Goal: Information Seeking & Learning: Learn about a topic

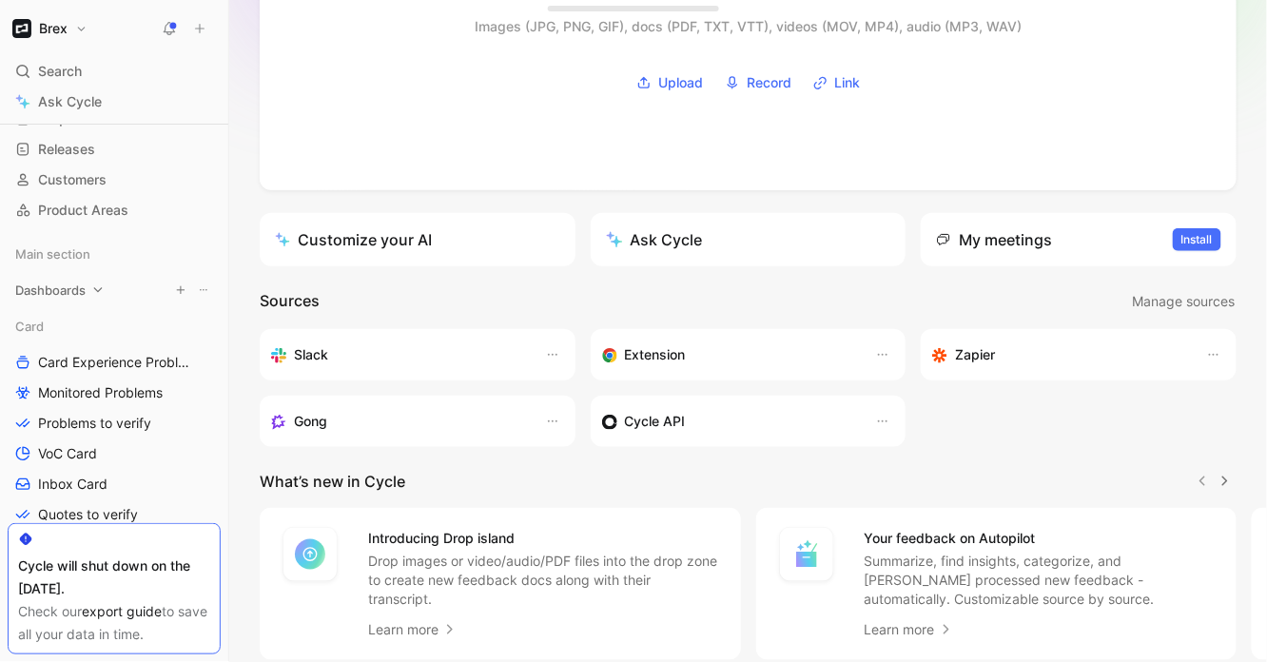
scroll to position [121, 0]
click at [85, 389] on span "Monitored Problems" at bounding box center [100, 390] width 125 height 19
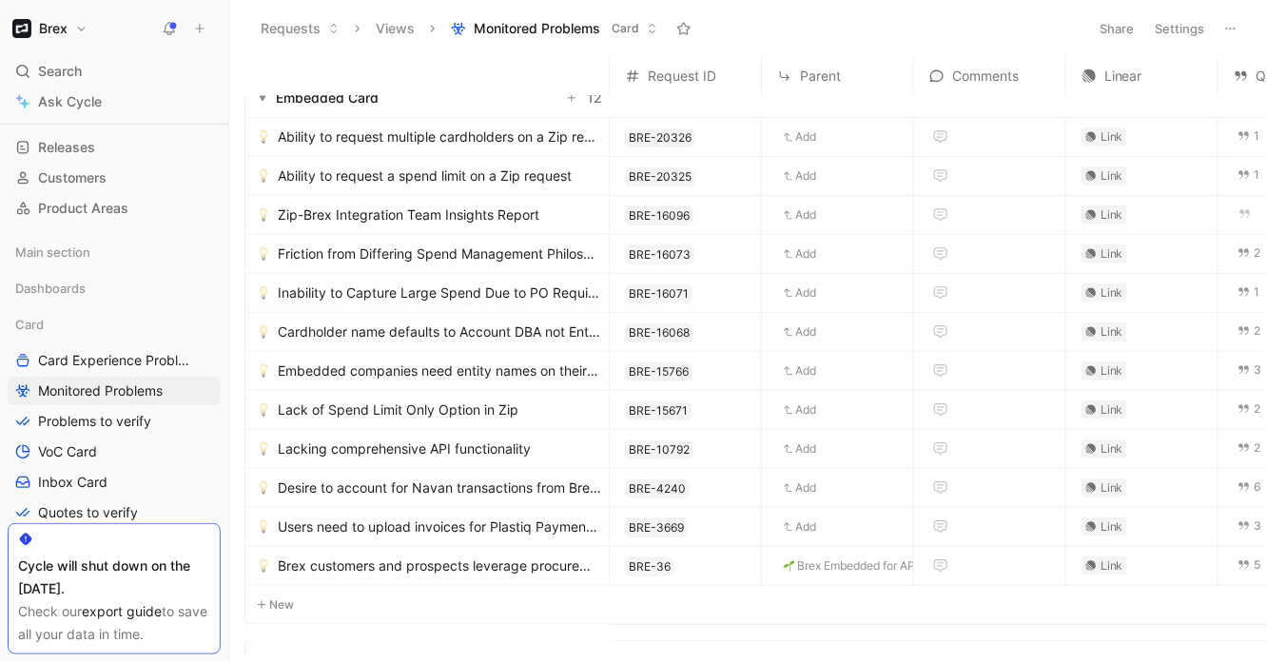
scroll to position [240, 0]
click at [379, 362] on span "Embedded companies need entity names on their Zip virtual cards" at bounding box center [439, 369] width 323 height 23
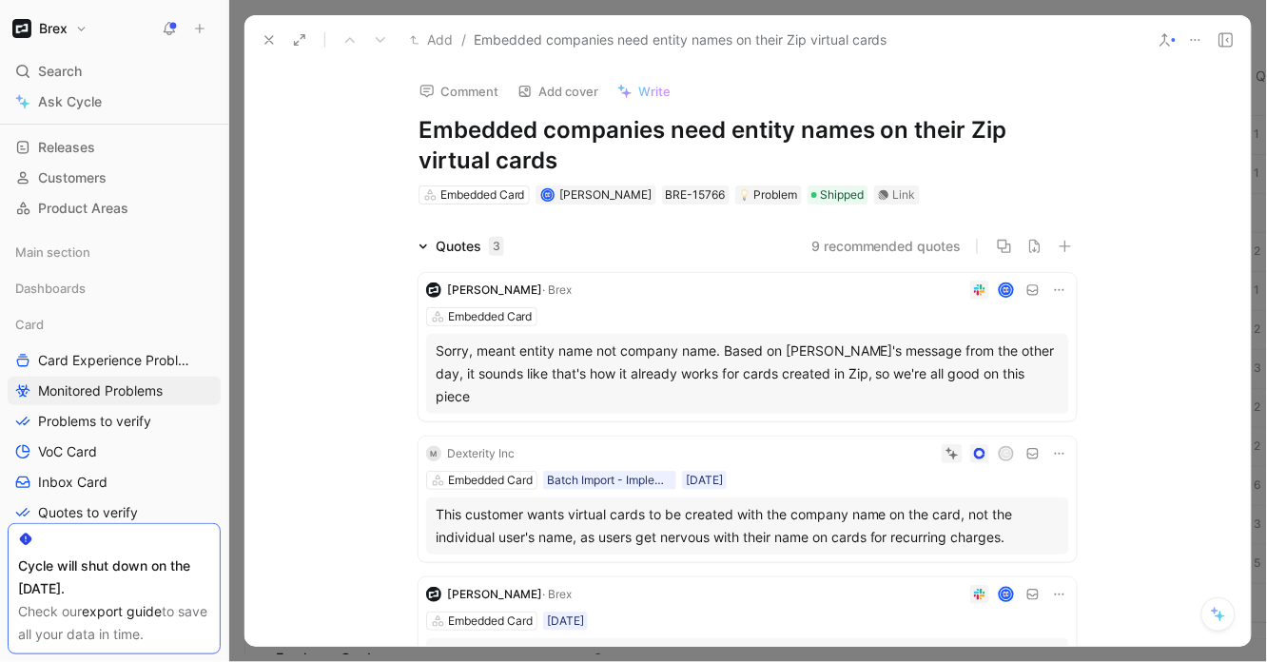
click at [269, 38] on icon at bounding box center [269, 39] width 15 height 15
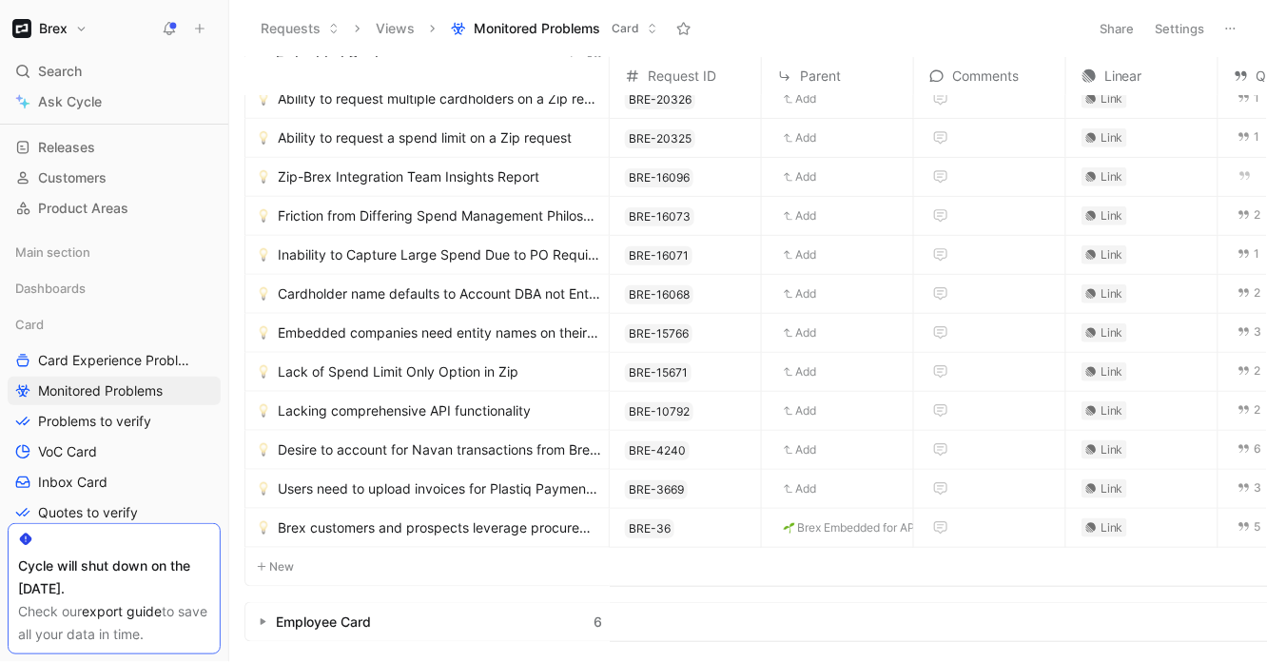
scroll to position [265, 0]
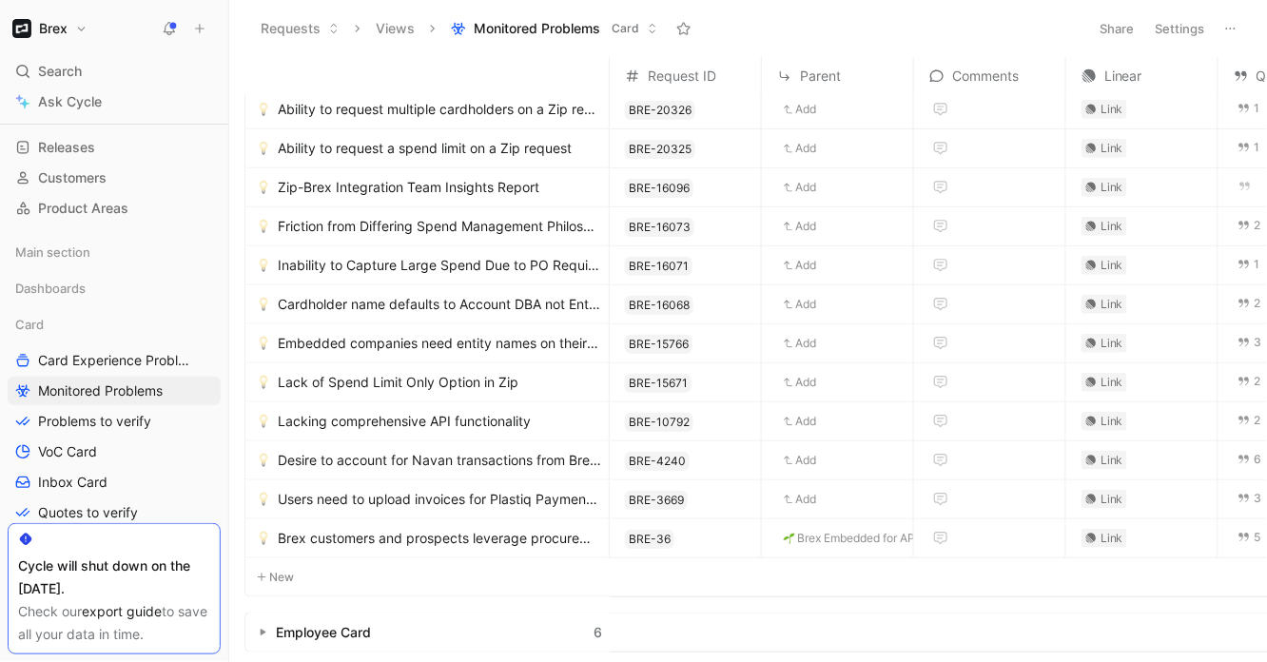
click at [829, 540] on span "Brex Embedded for AP" at bounding box center [856, 538] width 118 height 15
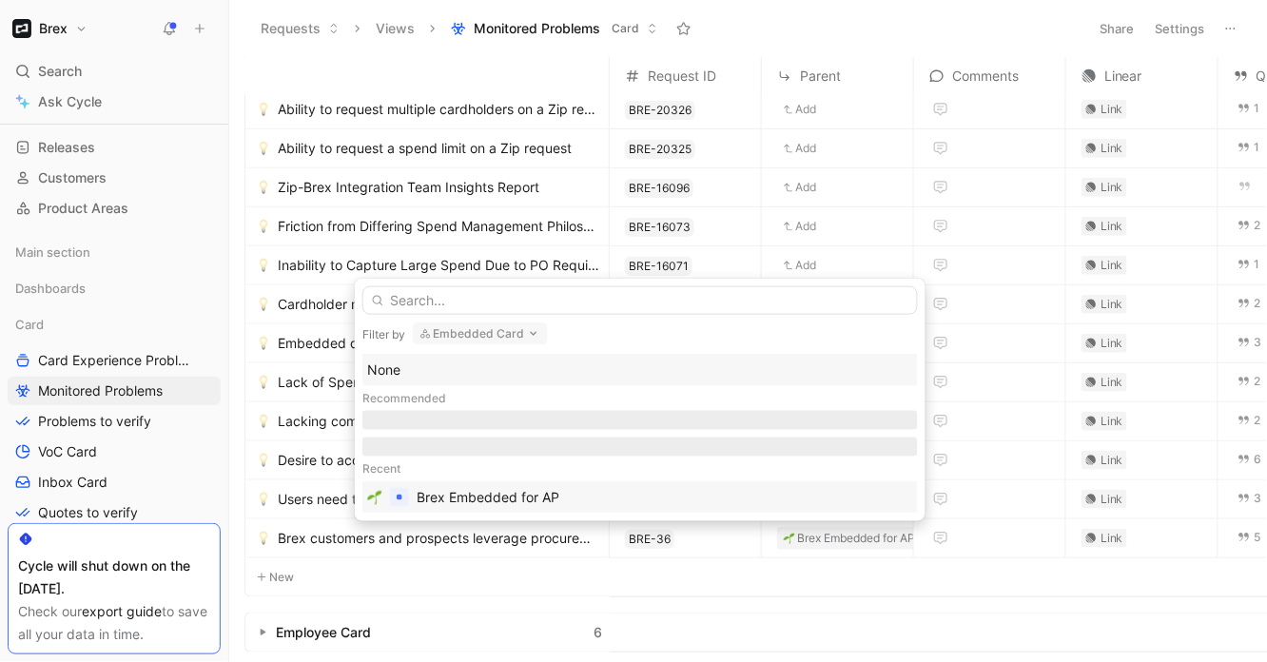
click at [477, 495] on div "Brex Embedded for AP" at bounding box center [488, 497] width 143 height 23
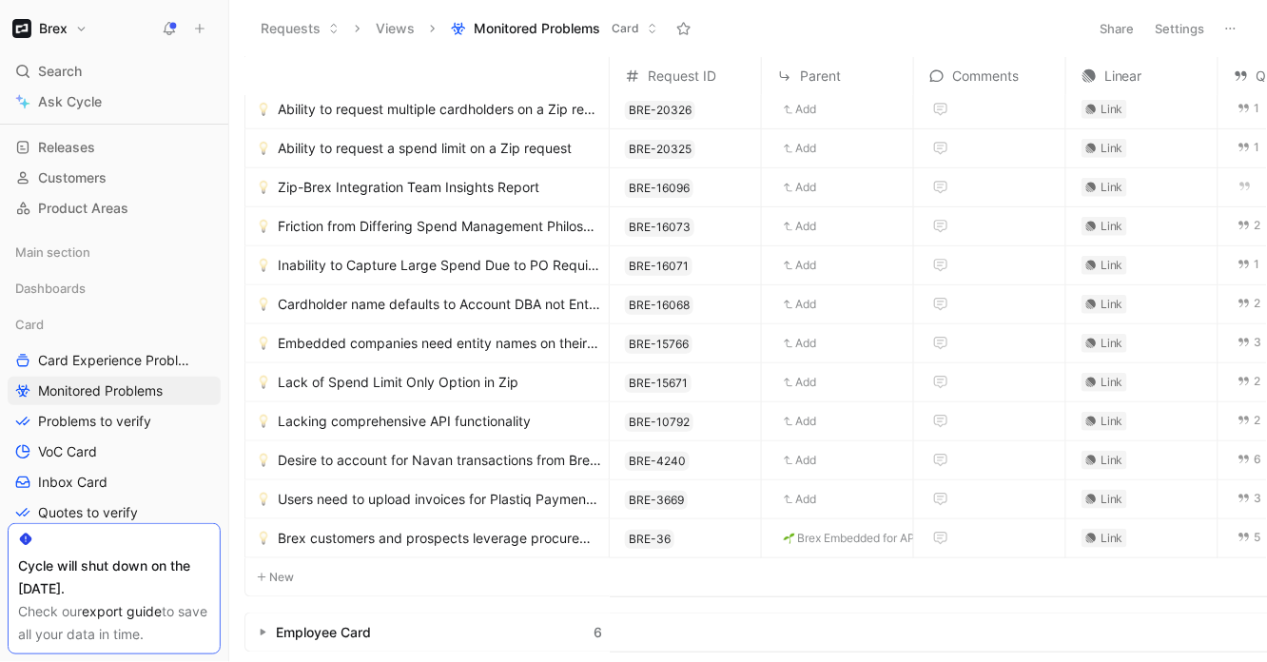
click at [487, 527] on span "Brex customers and prospects leverage procurement and AP software outside of Br…" at bounding box center [439, 538] width 323 height 23
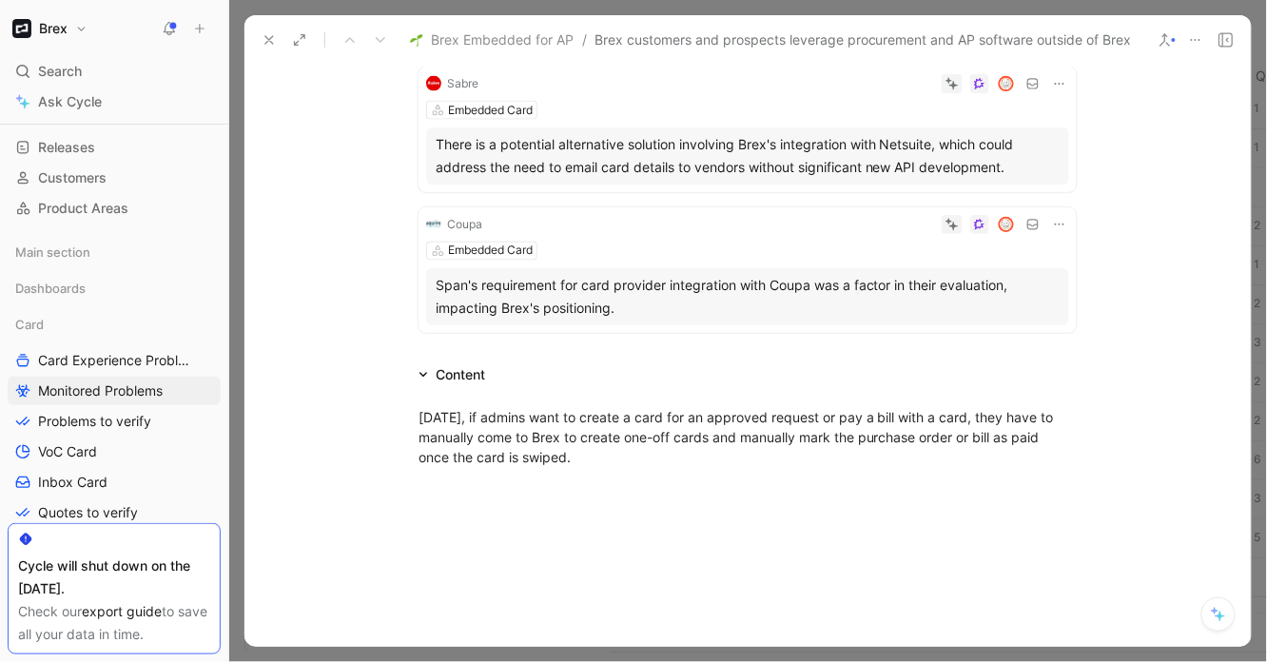
scroll to position [918, 0]
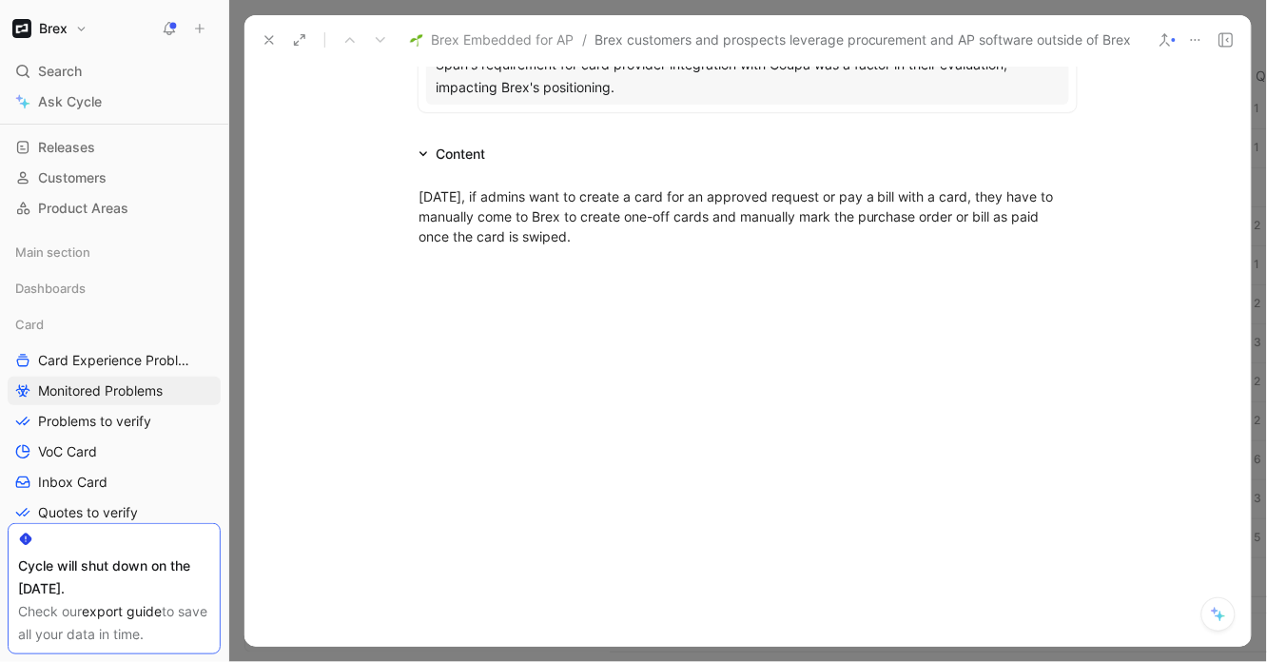
click at [266, 42] on use at bounding box center [269, 40] width 8 height 8
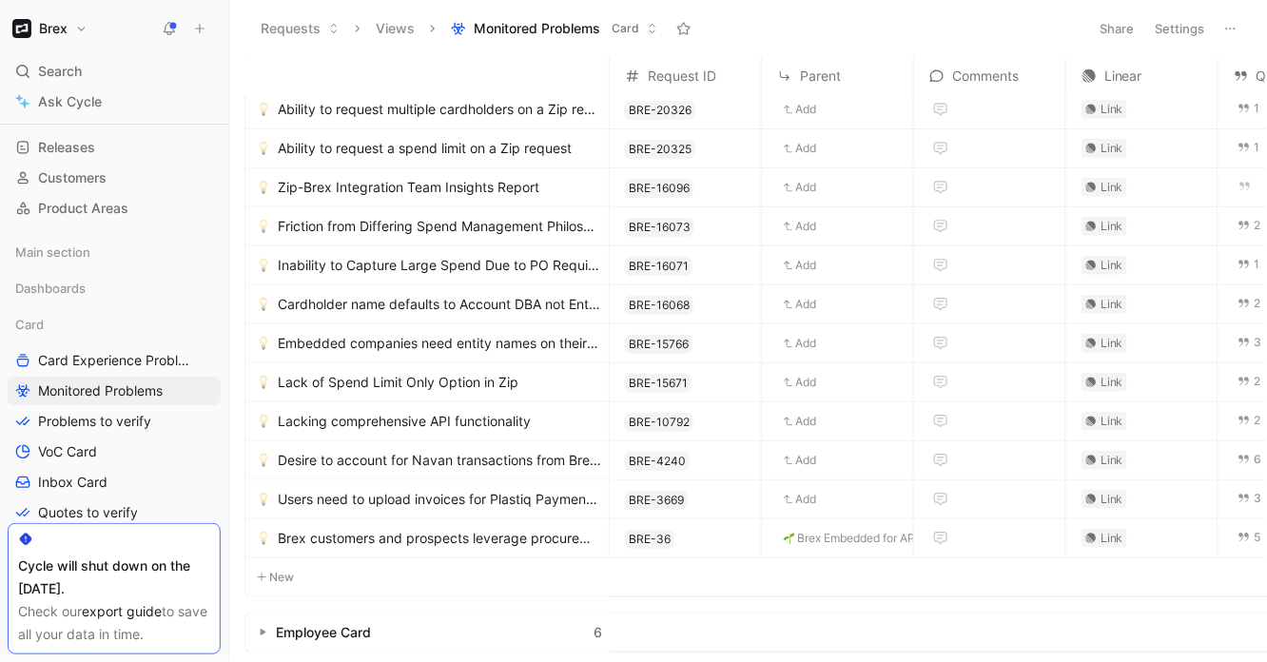
click at [826, 548] on div "Brex Embedded for AP" at bounding box center [837, 538] width 151 height 38
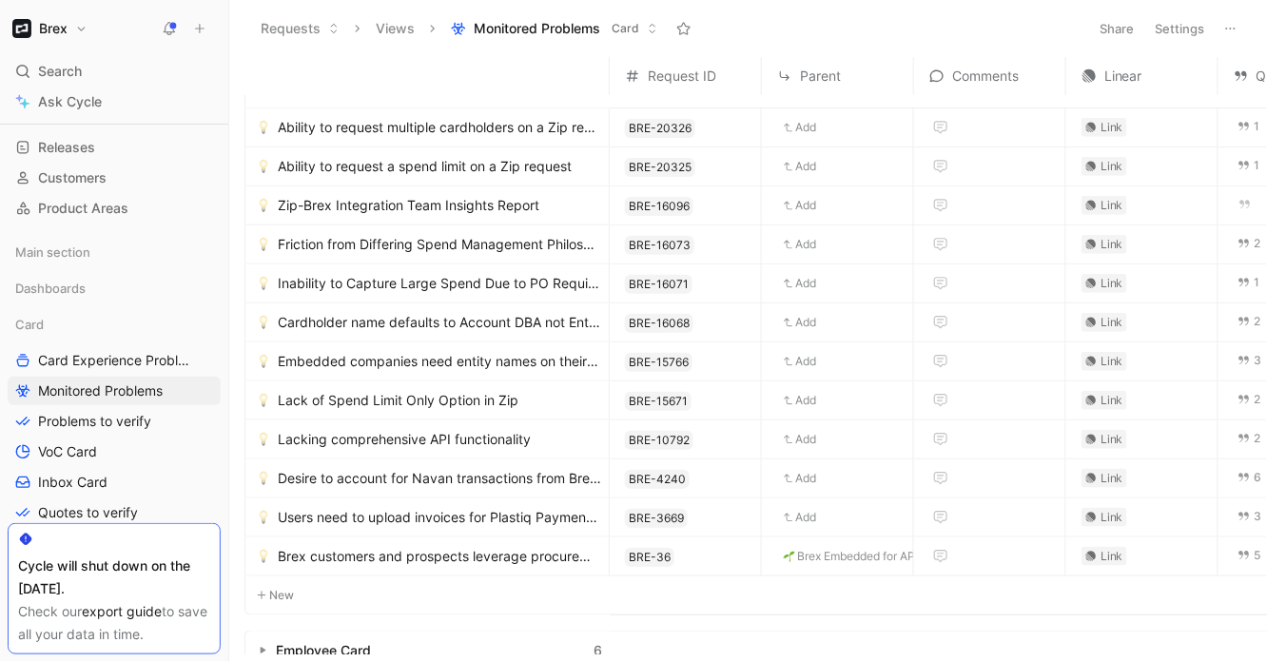
scroll to position [247, 0]
click at [379, 363] on span "Embedded companies need entity names on their Zip virtual cards" at bounding box center [439, 361] width 323 height 23
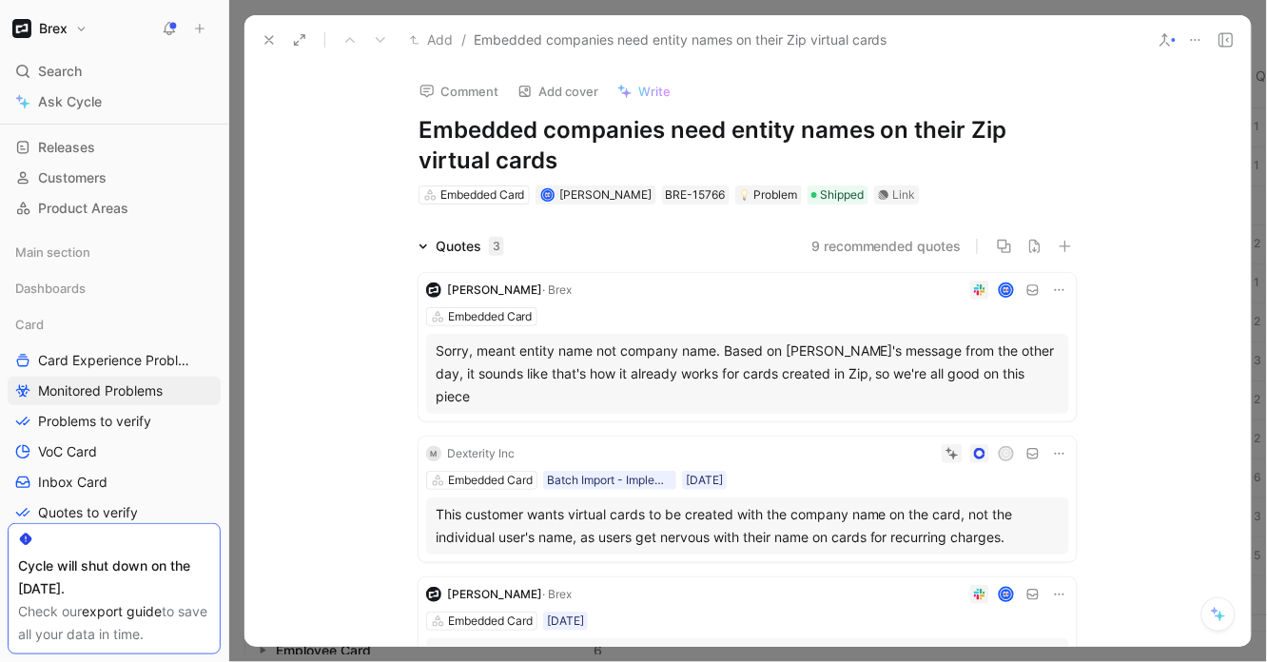
click at [469, 138] on h1 "Embedded companies need entity names on their Zip virtual cards" at bounding box center [747, 145] width 658 height 61
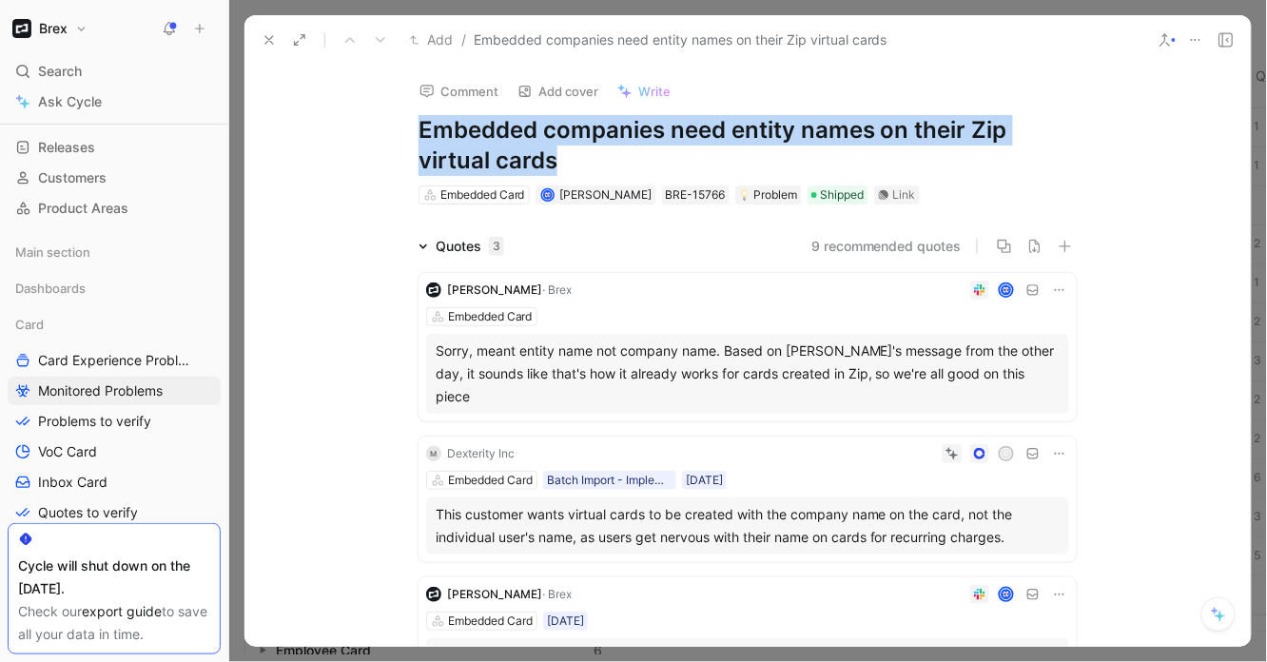
click at [469, 138] on h1 "Embedded companies need entity names on their Zip virtual cards" at bounding box center [747, 145] width 658 height 61
copy h1 "Embedded companies need entity names on their Zip virtual cards"
